Goal: Task Accomplishment & Management: Use online tool/utility

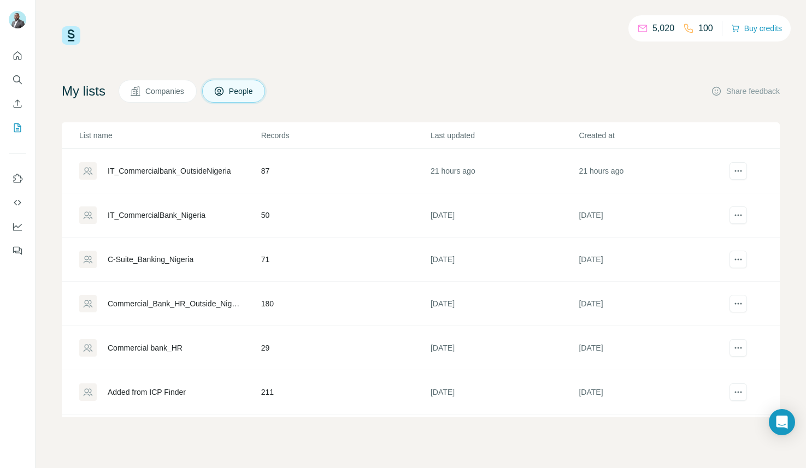
click at [145, 348] on div "Commercial bank_HR" at bounding box center [145, 348] width 75 height 11
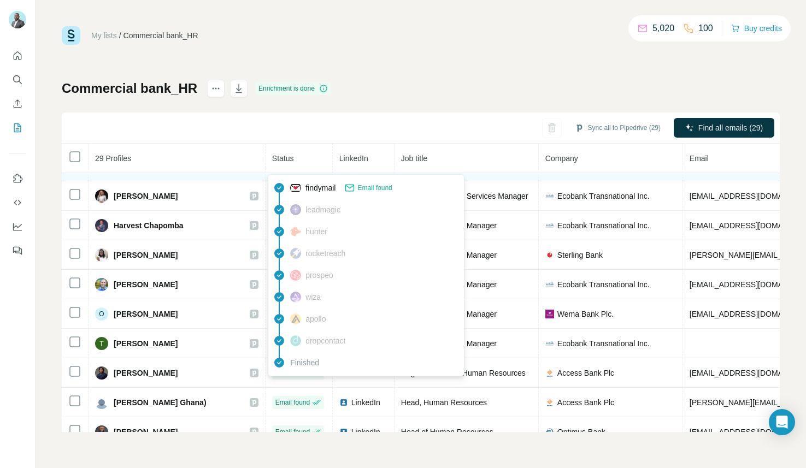
scroll to position [227, 0]
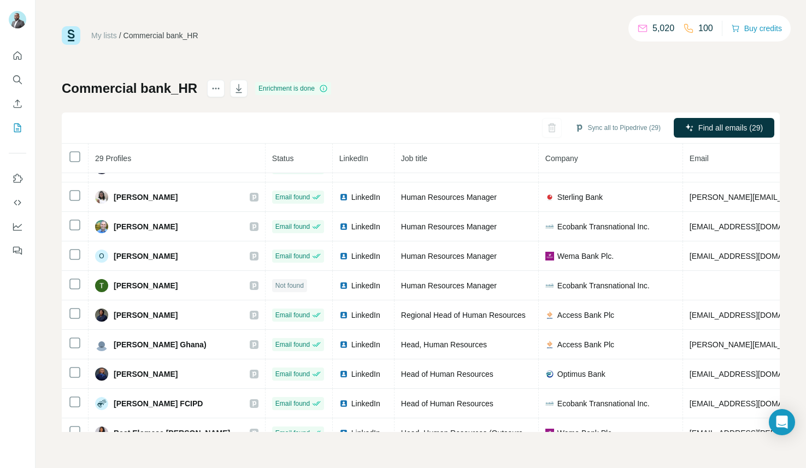
click at [408, 59] on div "My lists / Commercial bank_HR 5,020 100 Buy credits Commercial bank_HR Enrichme…" at bounding box center [421, 229] width 718 height 406
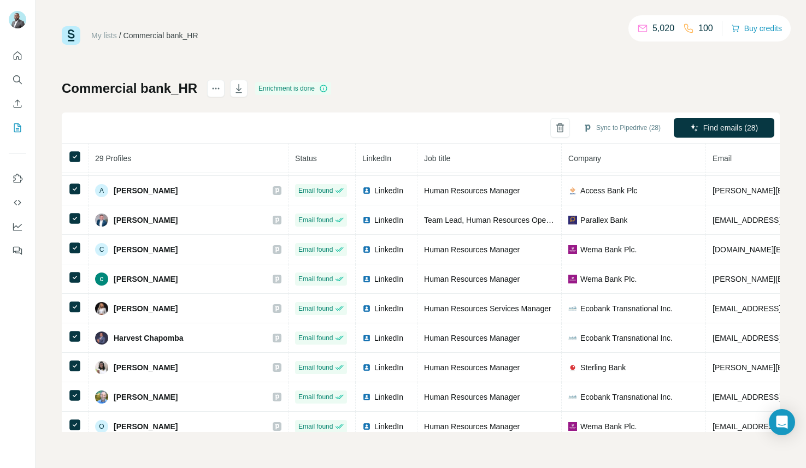
scroll to position [0, 0]
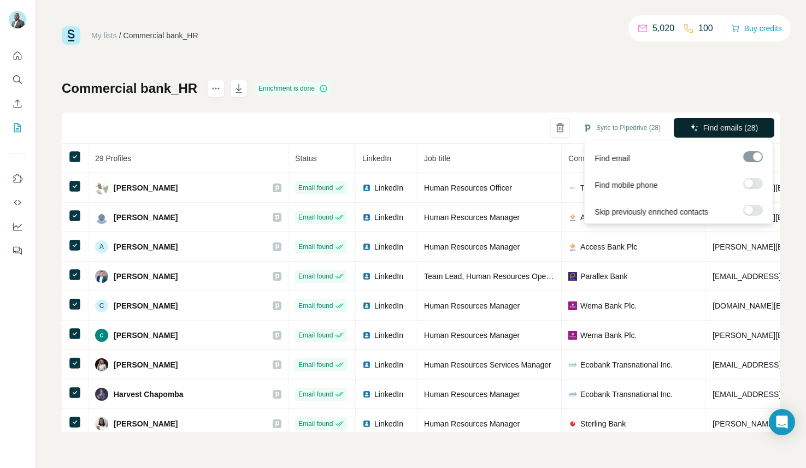
click at [724, 128] on span "Find emails (28)" at bounding box center [731, 127] width 55 height 11
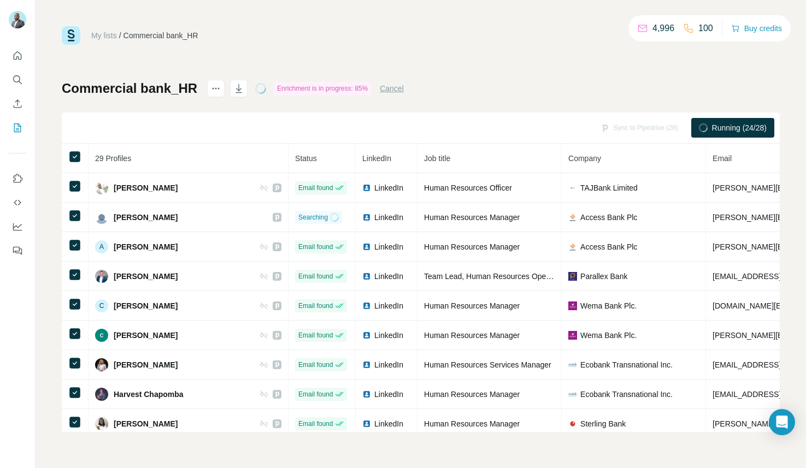
click at [712, 127] on span "Running (24/28)" at bounding box center [739, 127] width 55 height 11
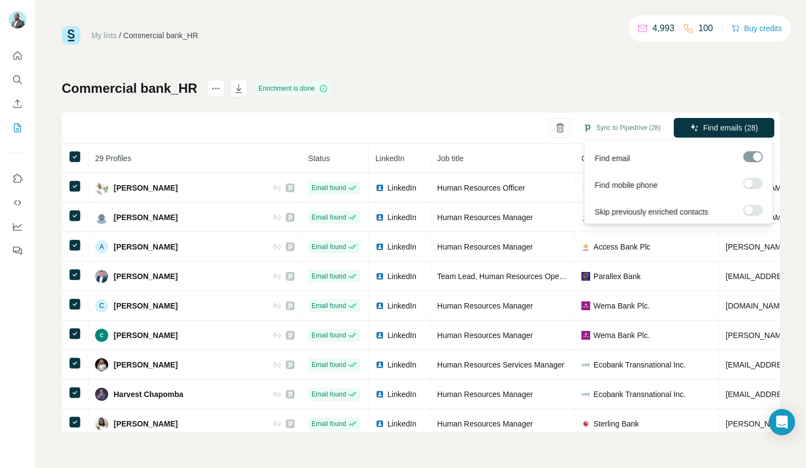
click at [751, 159] on div at bounding box center [753, 156] width 20 height 11
click at [755, 212] on label at bounding box center [753, 210] width 20 height 11
click at [753, 180] on label at bounding box center [753, 183] width 20 height 11
click at [741, 127] on span "Find emails & mobiles (28)" at bounding box center [712, 127] width 91 height 11
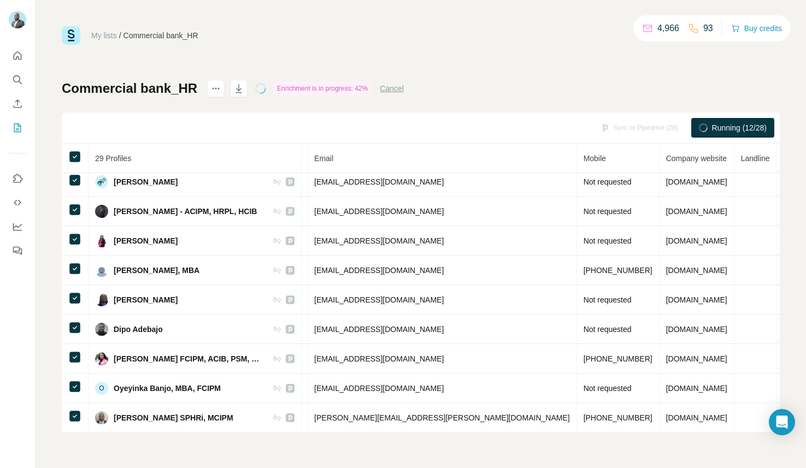
scroll to position [597, 412]
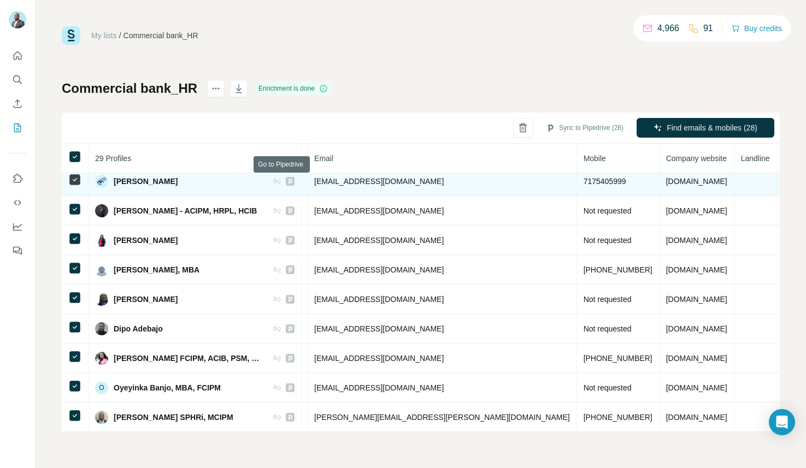
click at [289, 182] on icon at bounding box center [291, 181] width 4 height 5
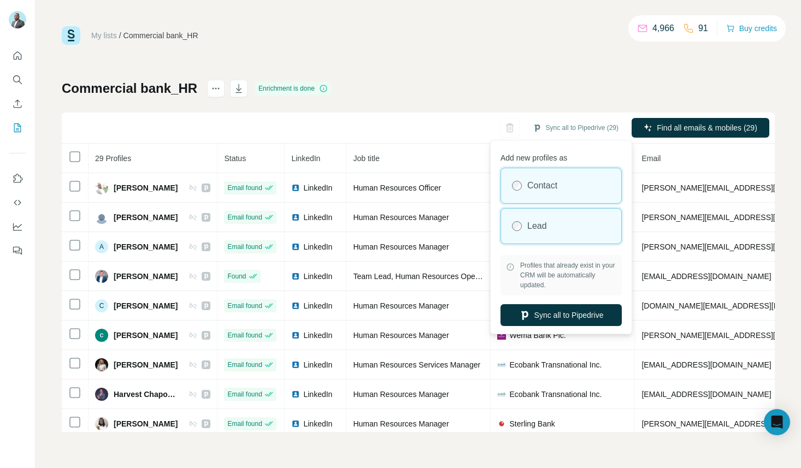
click at [560, 231] on div "Lead" at bounding box center [561, 226] width 120 height 35
click at [550, 227] on div "Lead" at bounding box center [561, 226] width 120 height 35
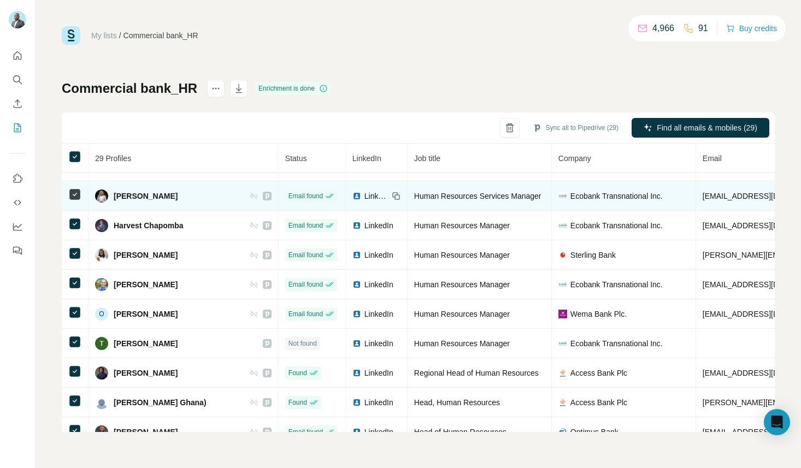
scroll to position [179, 0]
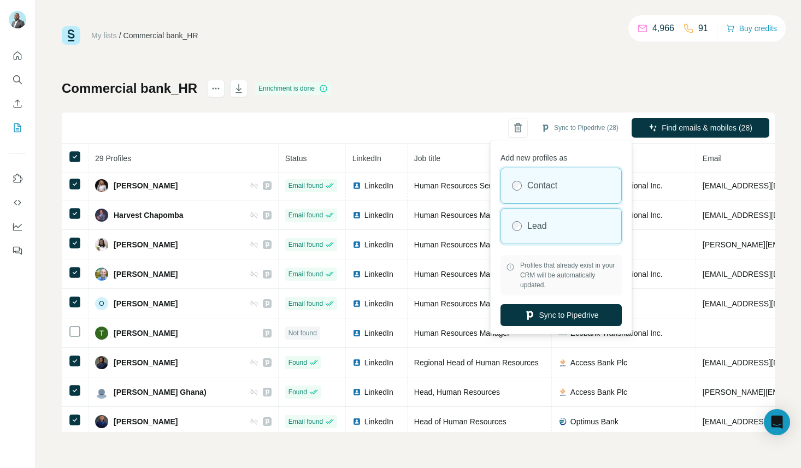
click at [556, 225] on div "Lead" at bounding box center [561, 226] width 120 height 35
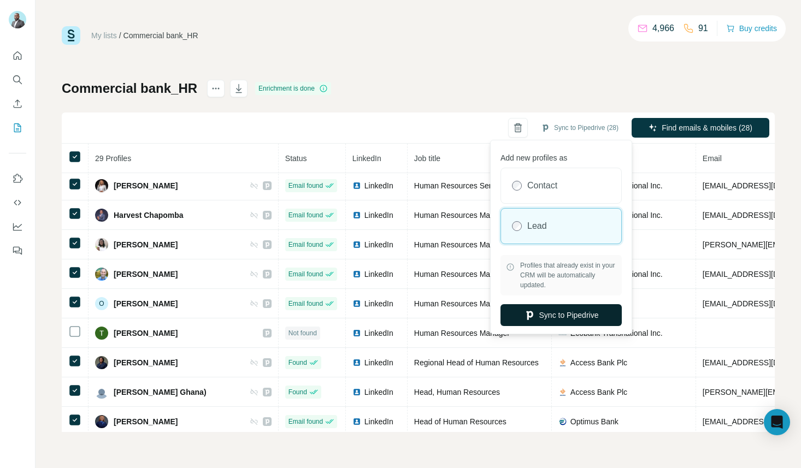
click at [581, 315] on button "Sync to Pipedrive" at bounding box center [561, 315] width 121 height 22
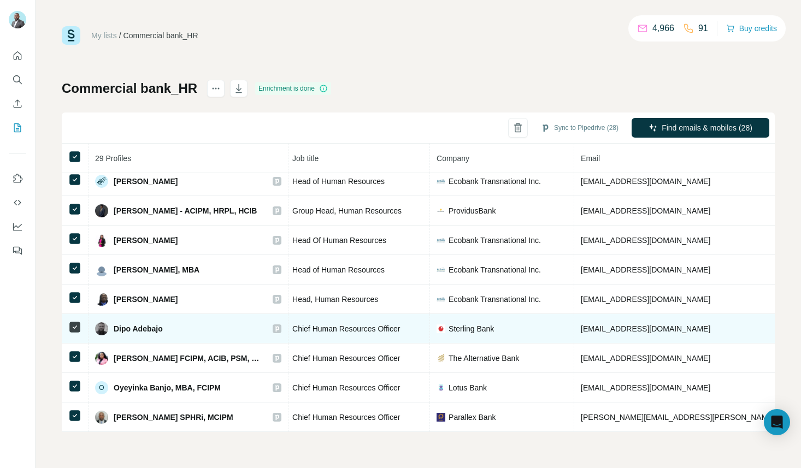
scroll to position [597, 103]
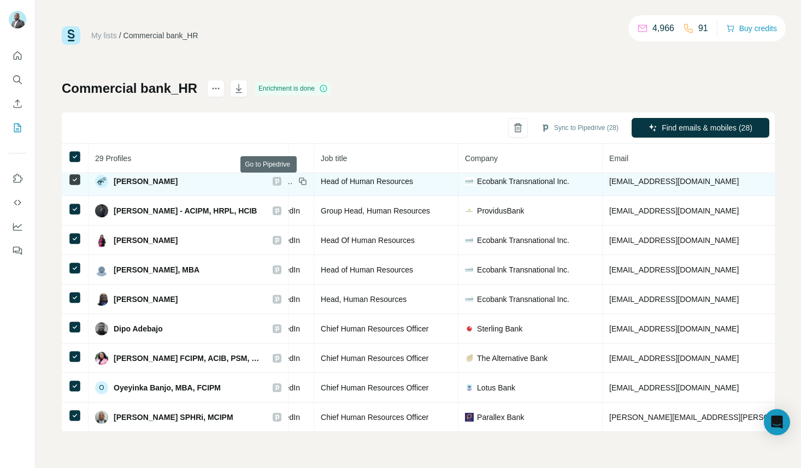
click at [274, 183] on icon at bounding box center [277, 181] width 7 height 9
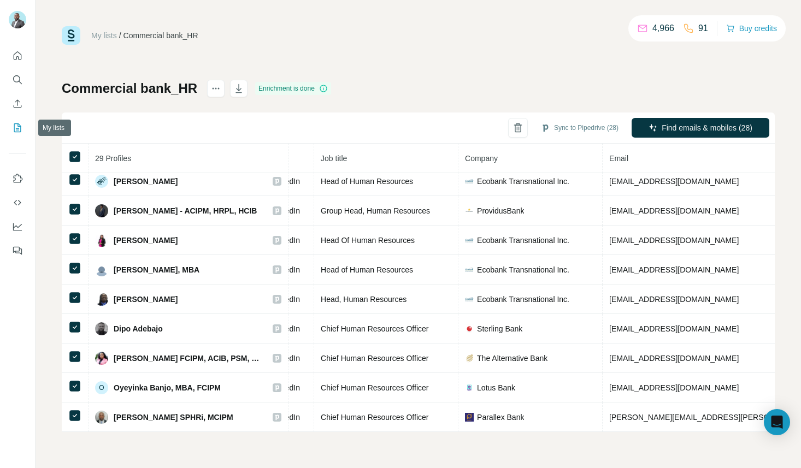
click at [20, 131] on icon "My lists" at bounding box center [17, 127] width 11 height 11
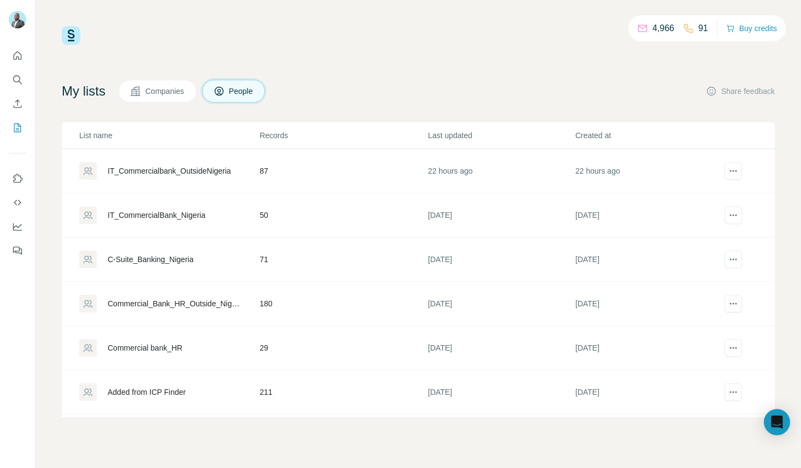
click at [210, 304] on div "Commercial_Bank_HR_Outside_Nigeria" at bounding box center [174, 303] width 133 height 11
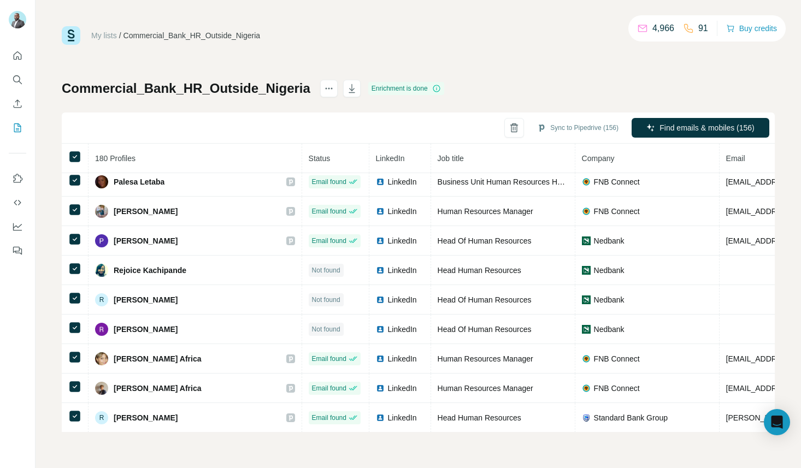
scroll to position [2887, 0]
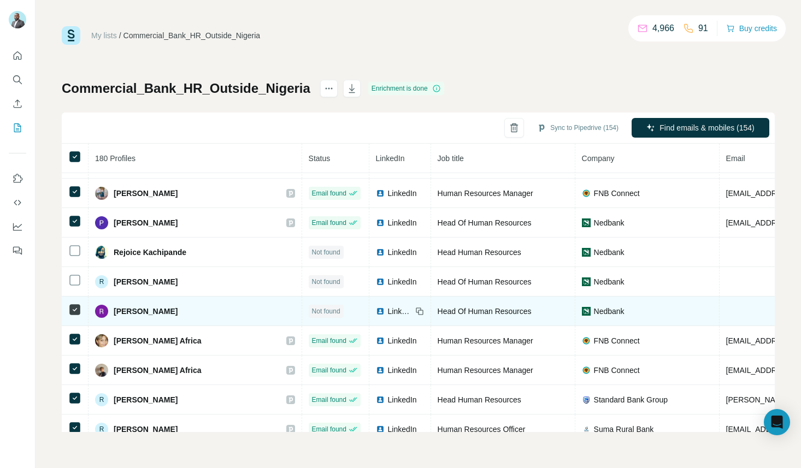
click at [75, 304] on icon at bounding box center [74, 309] width 13 height 13
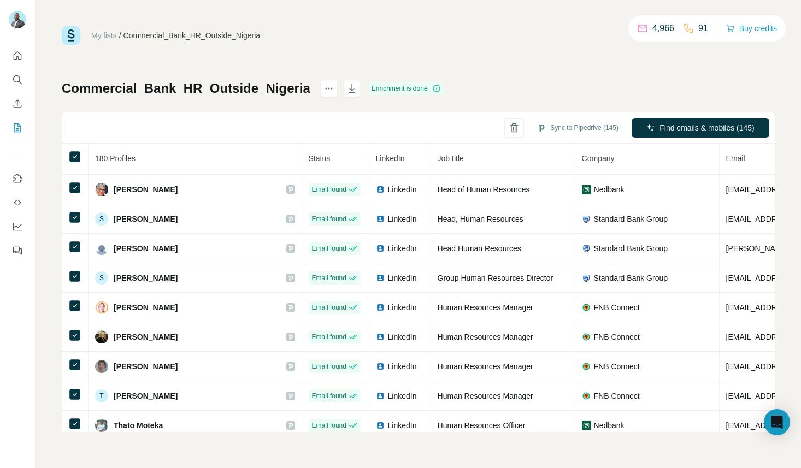
scroll to position [5054, 0]
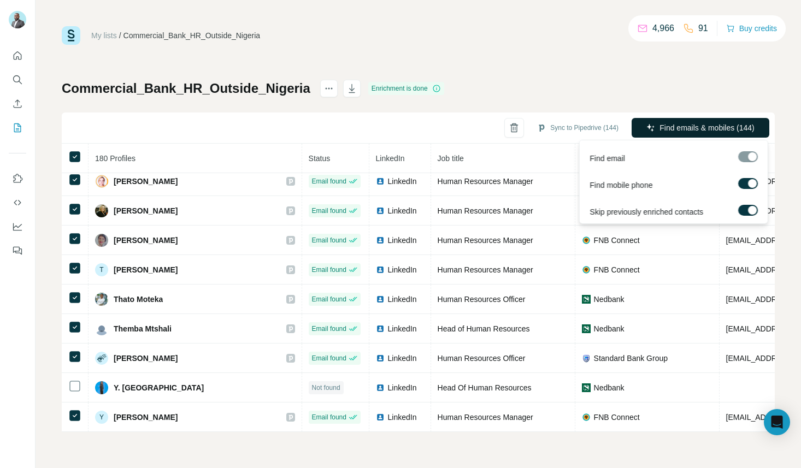
click at [720, 126] on span "Find emails & mobiles (144)" at bounding box center [707, 127] width 95 height 11
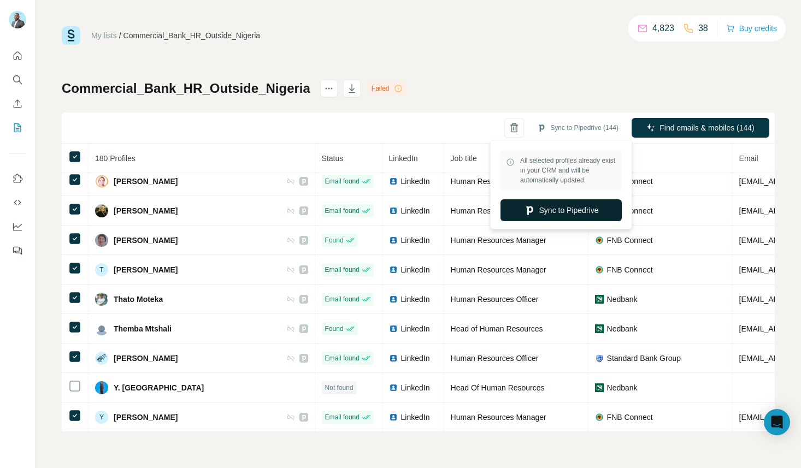
click at [570, 216] on button "Sync to Pipedrive" at bounding box center [561, 211] width 121 height 22
